Goal: Task Accomplishment & Management: Use online tool/utility

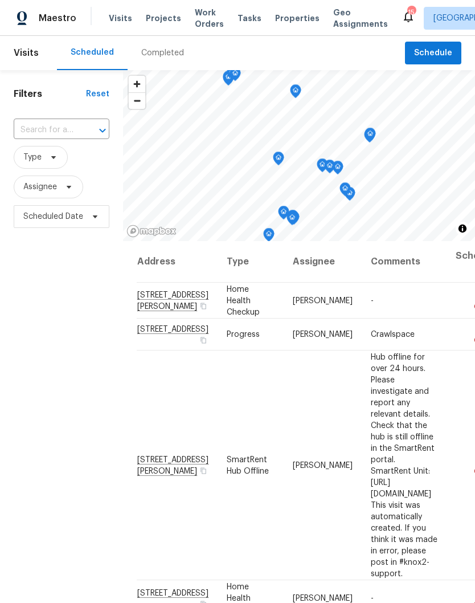
scroll to position [-6, 0]
click at [287, 21] on span "Properties" at bounding box center [297, 18] width 44 height 11
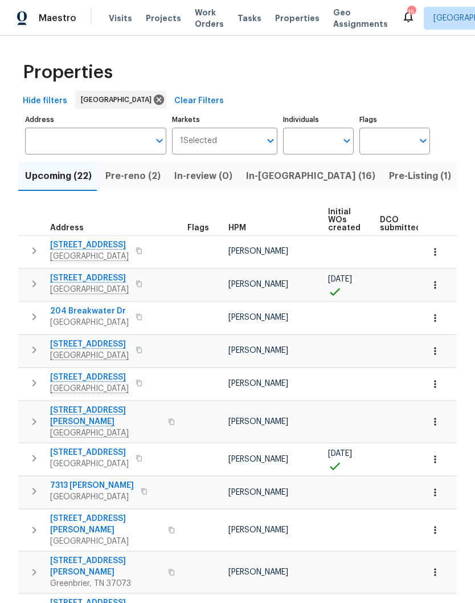
click at [261, 178] on span "In-[GEOGRAPHIC_DATA] (16)" at bounding box center [310, 176] width 129 height 16
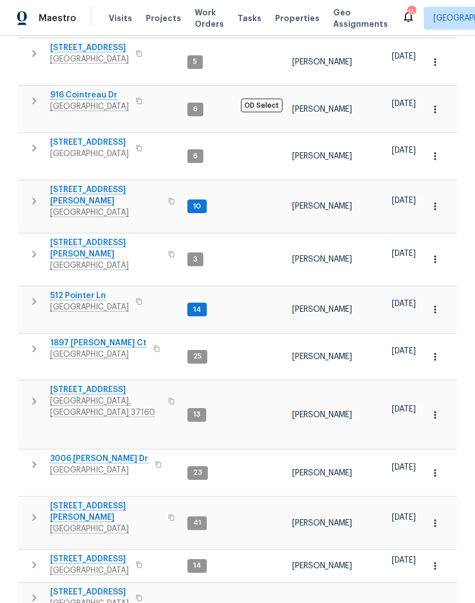
scroll to position [47, 0]
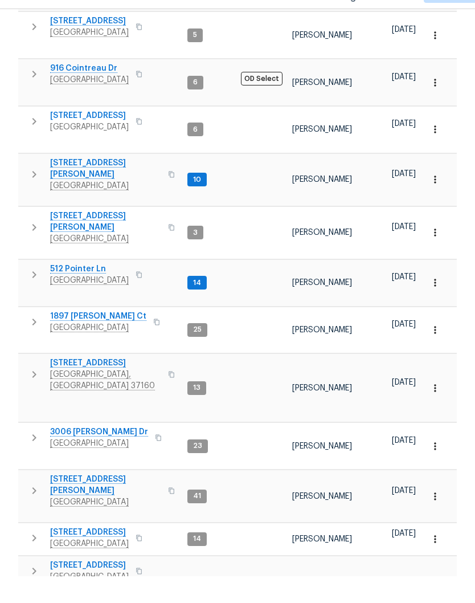
click at [101, 586] on span "[STREET_ADDRESS]" at bounding box center [89, 591] width 79 height 11
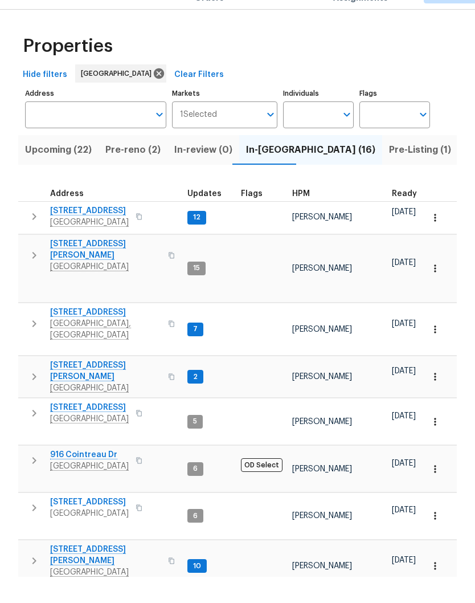
scroll to position [0, 0]
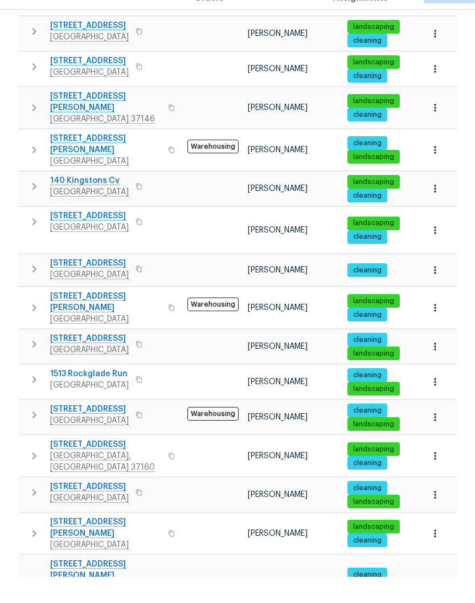
scroll to position [559, 0]
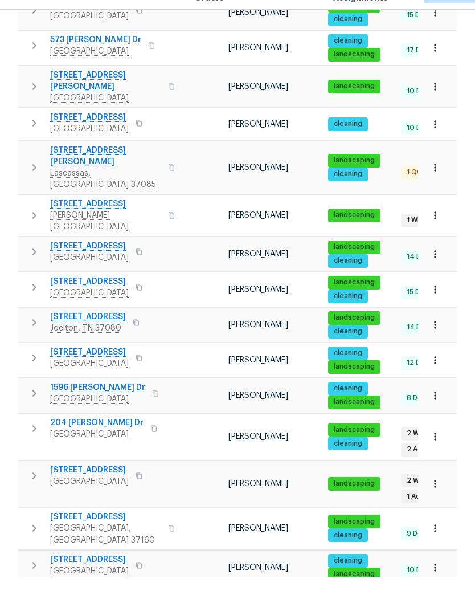
scroll to position [269, 0]
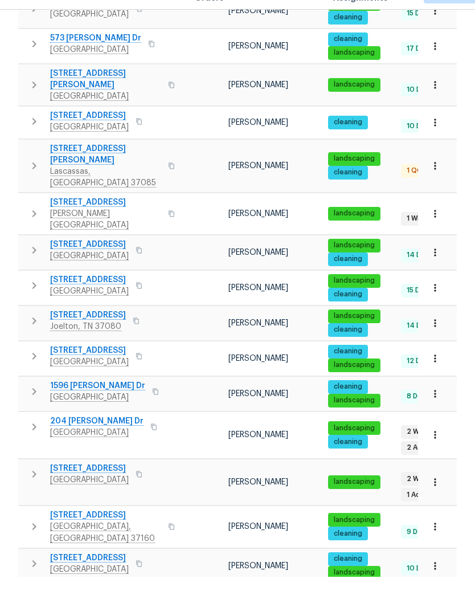
click at [98, 442] on span "204 [PERSON_NAME] Dr" at bounding box center [96, 447] width 93 height 11
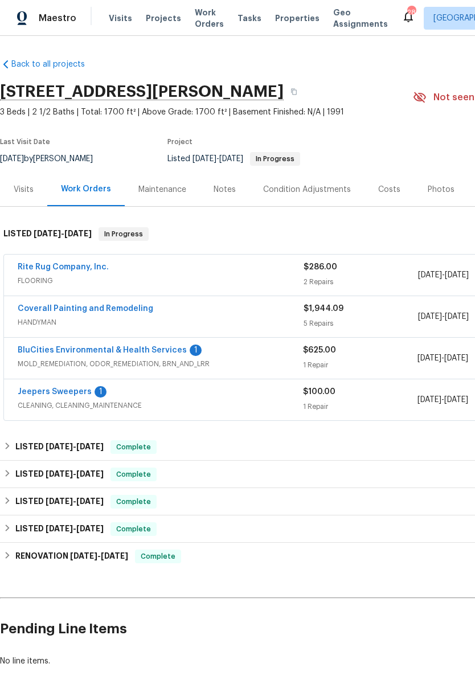
click at [142, 401] on span "CLEANING, CLEANING_MAINTENANCE" at bounding box center [160, 405] width 285 height 11
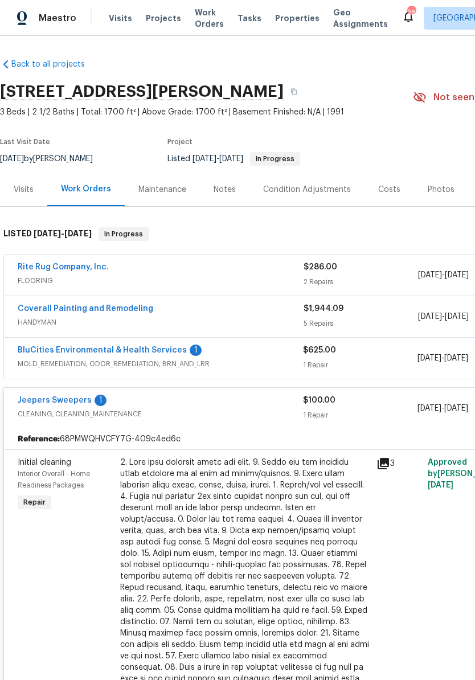
click at [67, 401] on link "Jeepers Sweepers" at bounding box center [55, 400] width 74 height 8
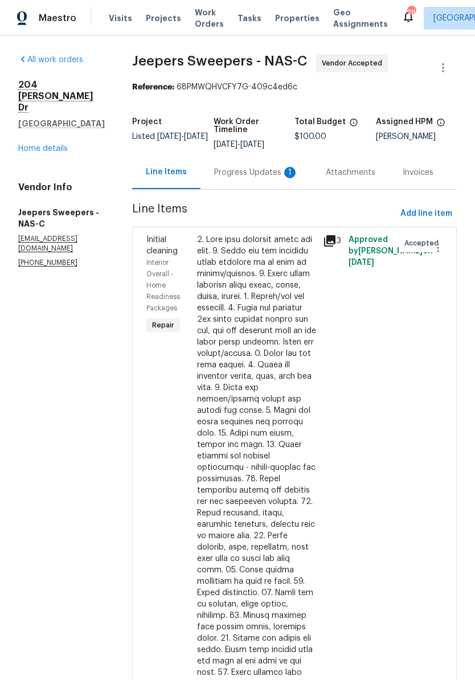
click at [254, 178] on div "Progress Updates 1" at bounding box center [256, 172] width 84 height 11
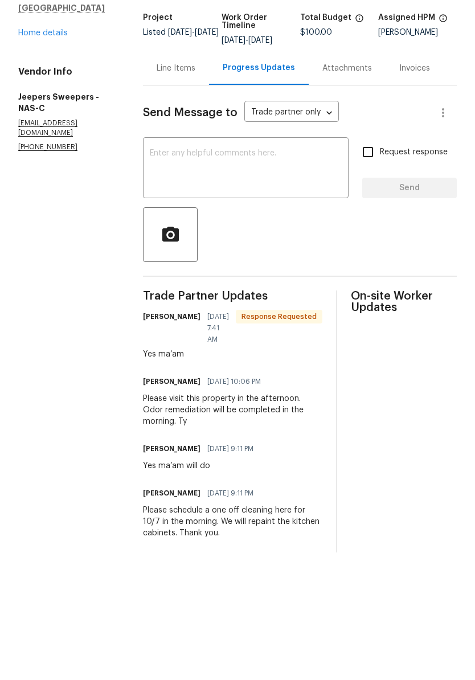
click at [56, 133] on link "Home details" at bounding box center [43, 137] width 50 height 8
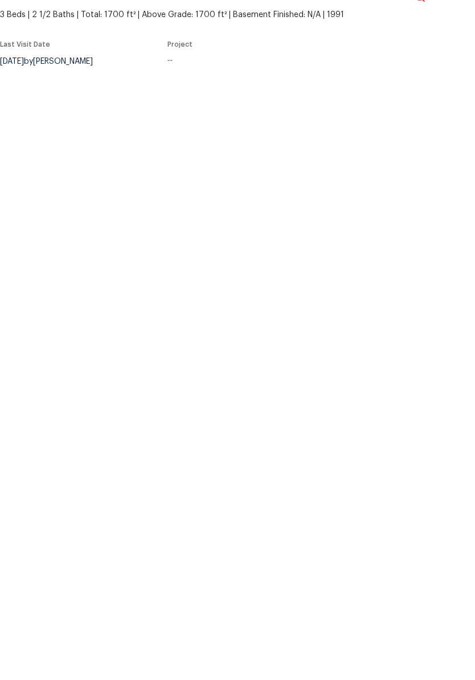
scroll to position [1, 0]
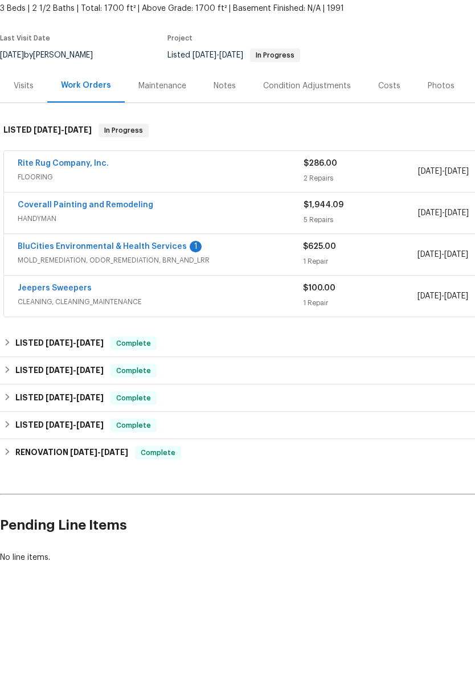
click at [141, 346] on link "BluCities Environmental & Health Services" at bounding box center [102, 350] width 169 height 8
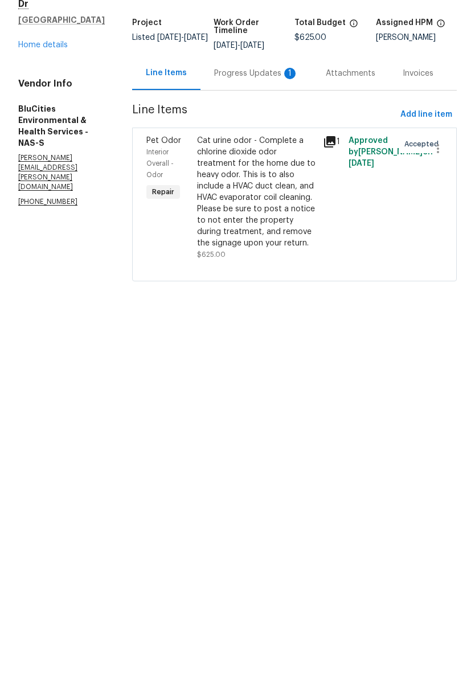
click at [253, 171] on div "Progress Updates 1" at bounding box center [256, 176] width 84 height 11
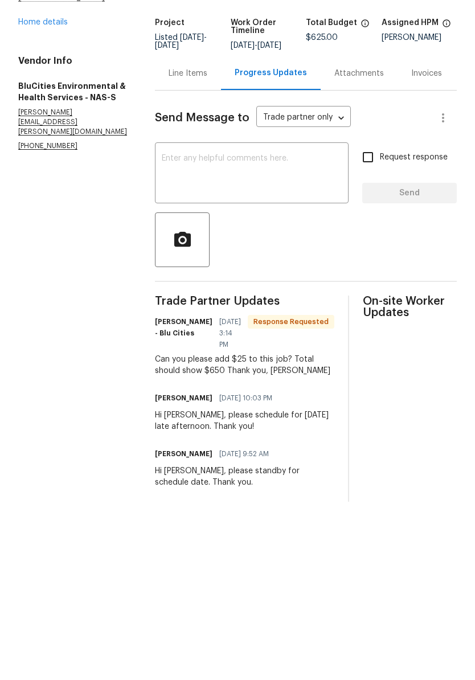
click at [197, 171] on div "Line Items" at bounding box center [188, 176] width 39 height 11
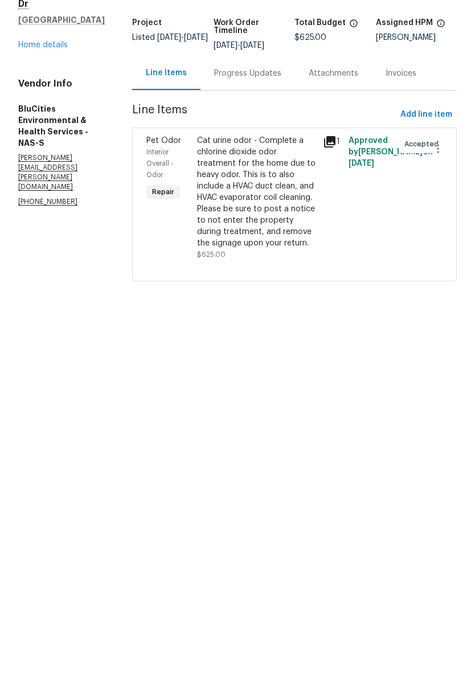
click at [252, 239] on div "Cat urine odor - Complete a chlorine dioxide odor treatment for the home due to…" at bounding box center [257, 296] width 120 height 114
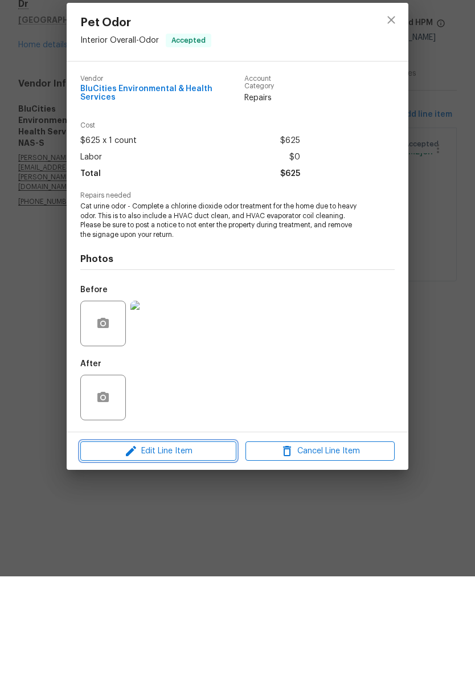
click at [214, 548] on span "Edit Line Item" at bounding box center [158, 555] width 149 height 14
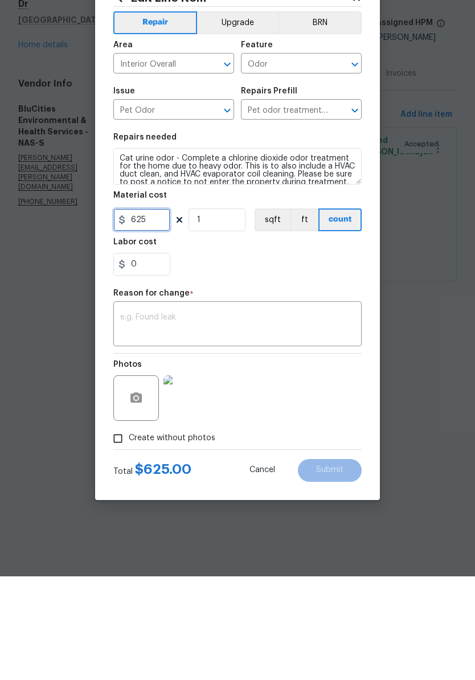
click at [160, 312] on input "625" at bounding box center [141, 323] width 57 height 23
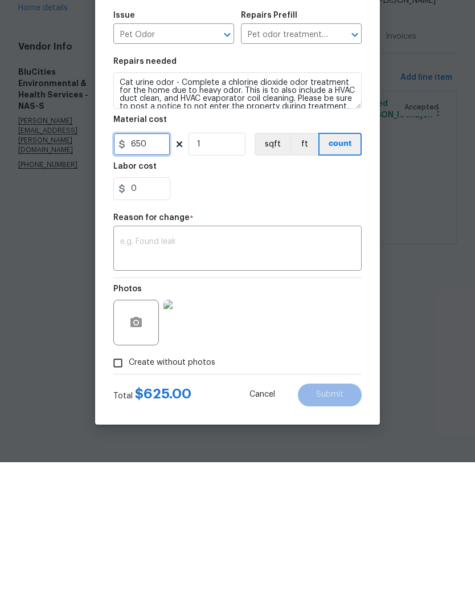
type input "650"
click at [230, 378] on textarea at bounding box center [237, 390] width 235 height 24
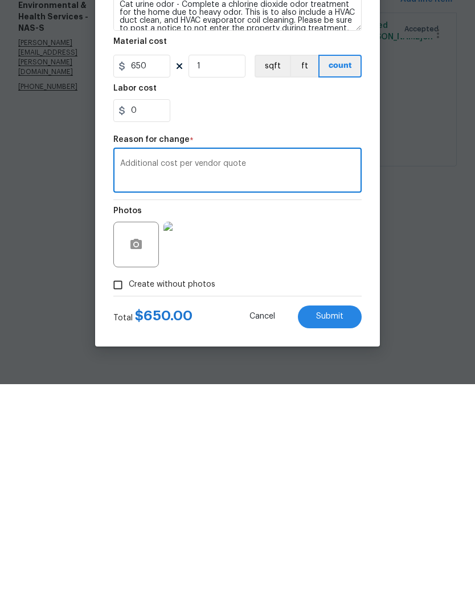
type textarea "Additional cost per vendor quote"
click at [338, 531] on span "Submit" at bounding box center [329, 535] width 27 height 9
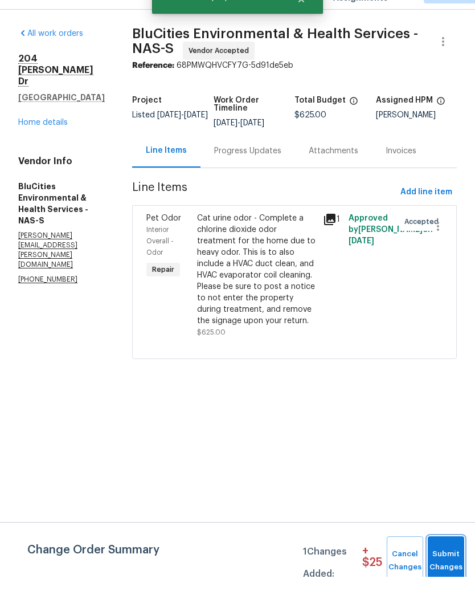
click at [452, 574] on span "Submit Changes" at bounding box center [446, 587] width 25 height 26
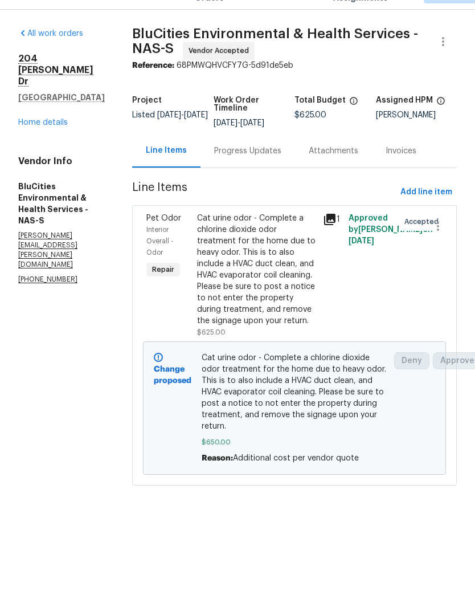
click at [46, 145] on link "Home details" at bounding box center [43, 149] width 50 height 8
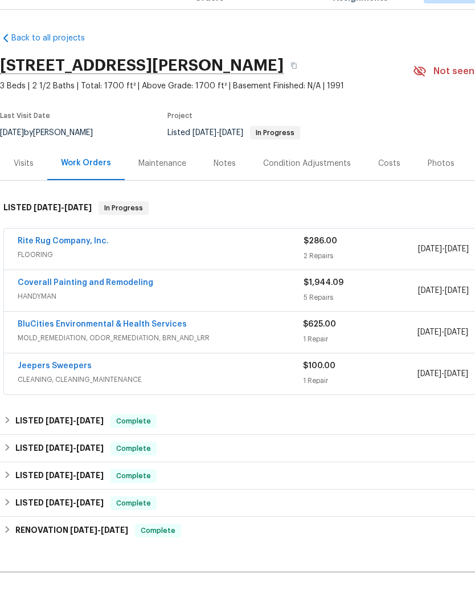
click at [53, 263] on link "Rite Rug Company, Inc." at bounding box center [63, 267] width 91 height 8
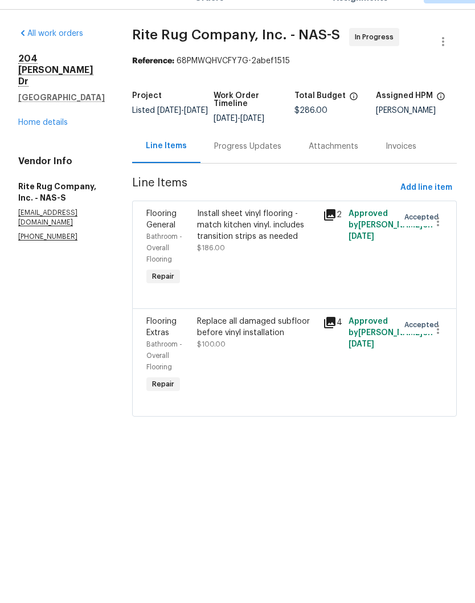
click at [279, 167] on div "Progress Updates" at bounding box center [247, 172] width 67 height 11
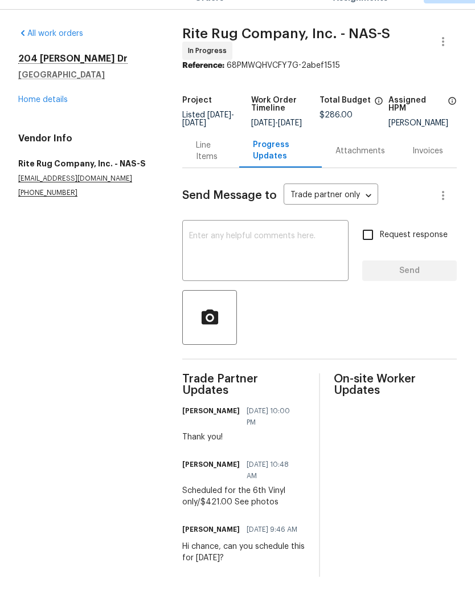
click at [59, 122] on link "Home details" at bounding box center [43, 126] width 50 height 8
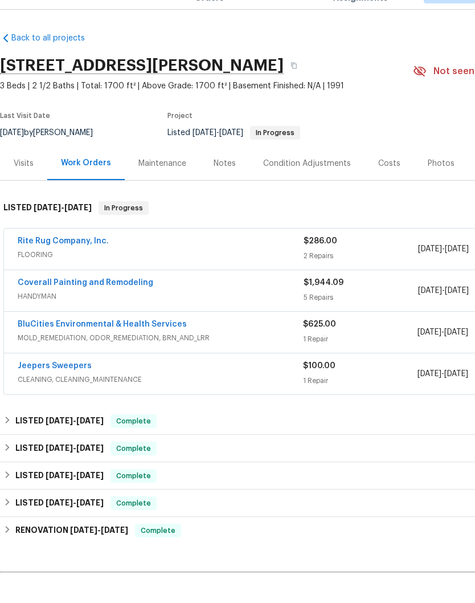
click at [125, 305] on link "Coverall Painting and Remodeling" at bounding box center [86, 309] width 136 height 8
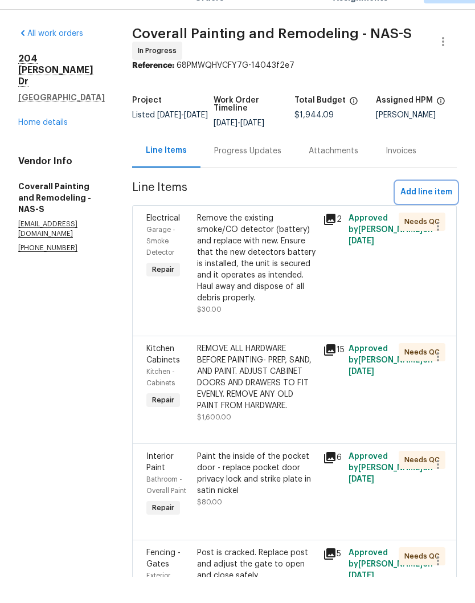
click at [435, 211] on span "Add line item" at bounding box center [426, 218] width 52 height 14
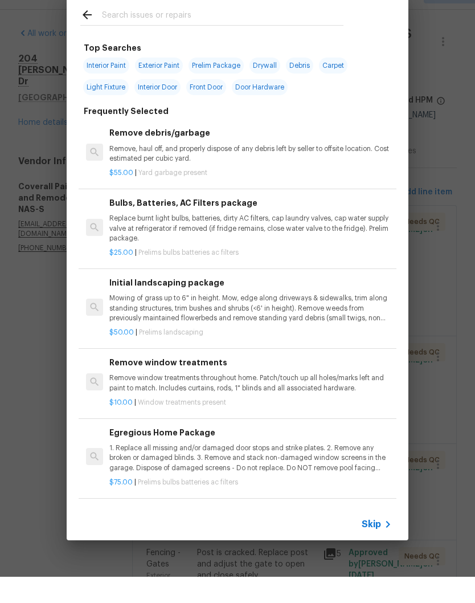
click at [212, 34] on input "text" at bounding box center [223, 42] width 242 height 17
type input "Anity"
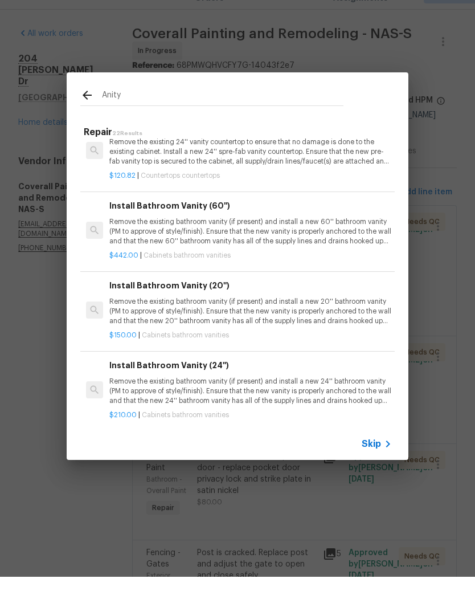
scroll to position [497, 0]
click at [276, 243] on p "Remove the existing bathroom vanity (if present) and install a new 60'' bathroo…" at bounding box center [250, 257] width 283 height 29
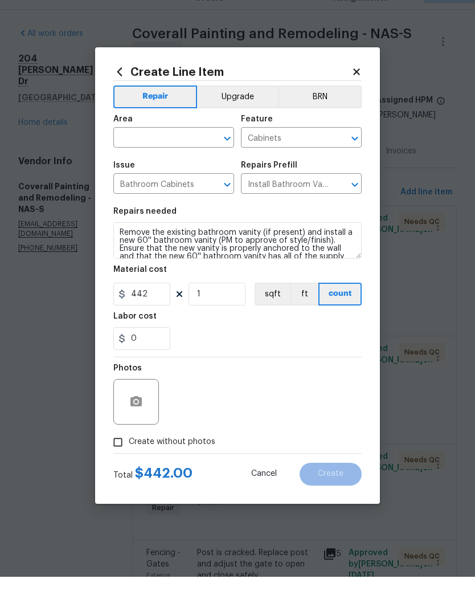
click at [202, 156] on input "text" at bounding box center [157, 165] width 89 height 18
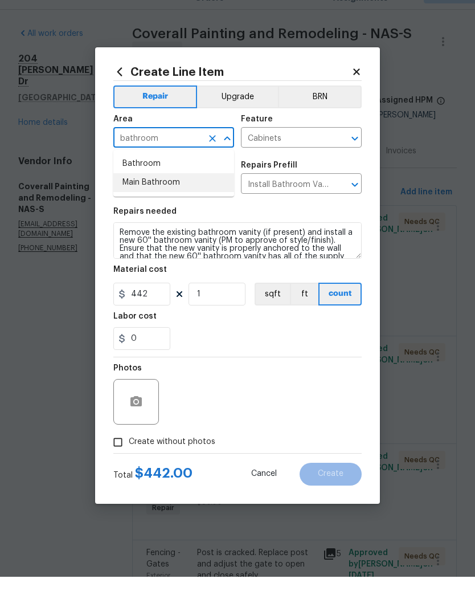
click at [171, 199] on li "Main Bathroom" at bounding box center [173, 208] width 121 height 19
type input "Main Bathroom"
click at [161, 309] on input "442" at bounding box center [141, 320] width 57 height 23
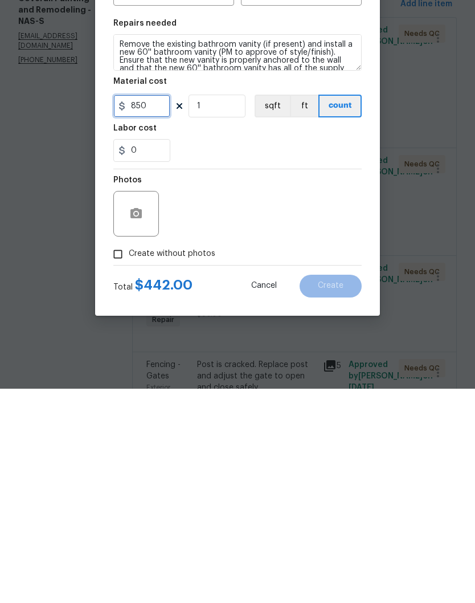
type input "850"
click at [141, 422] on icon "button" at bounding box center [135, 427] width 11 height 10
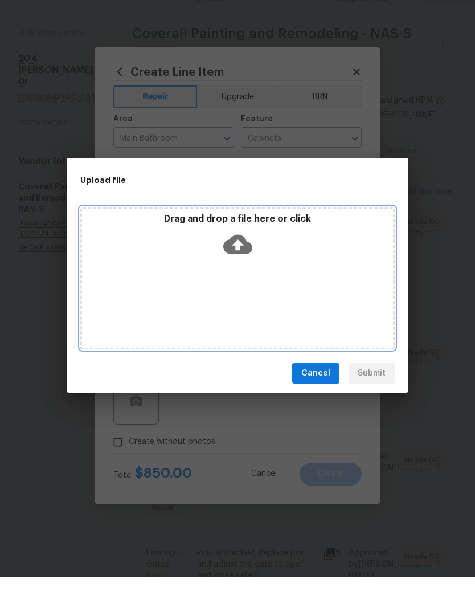
click at [288, 263] on div "Drag and drop a file here or click" at bounding box center [237, 304] width 314 height 142
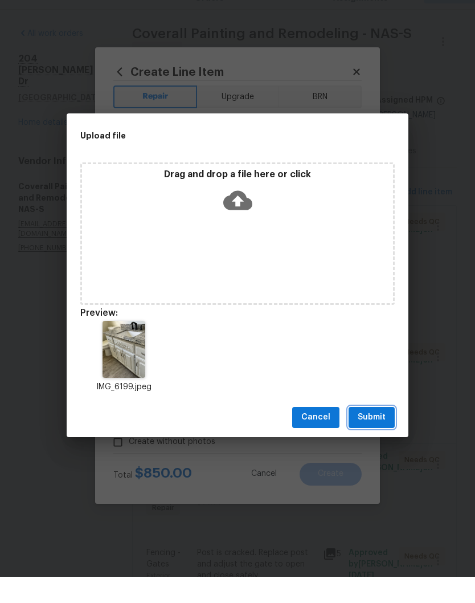
click at [376, 436] on span "Submit" at bounding box center [372, 443] width 28 height 14
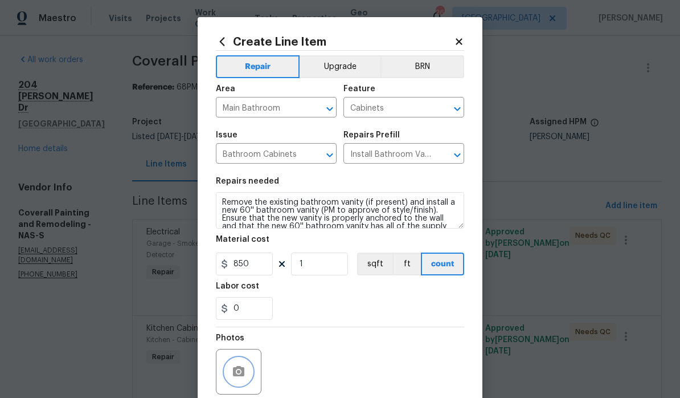
scroll to position [0, 0]
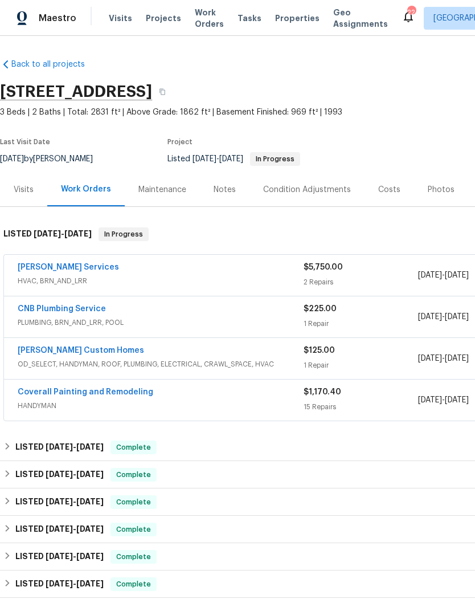
scroll to position [13, 0]
